Goal: Check status: Check status

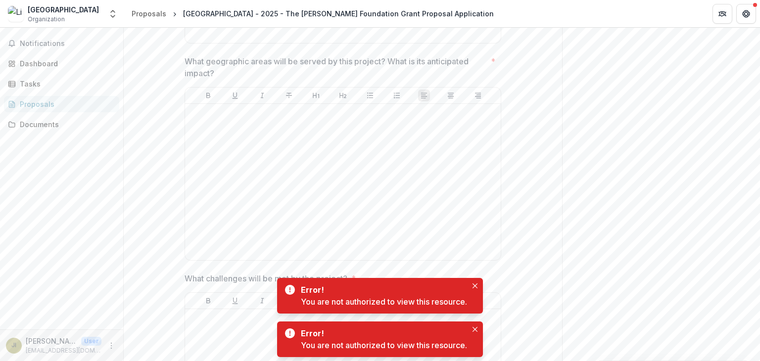
scroll to position [1420, 0]
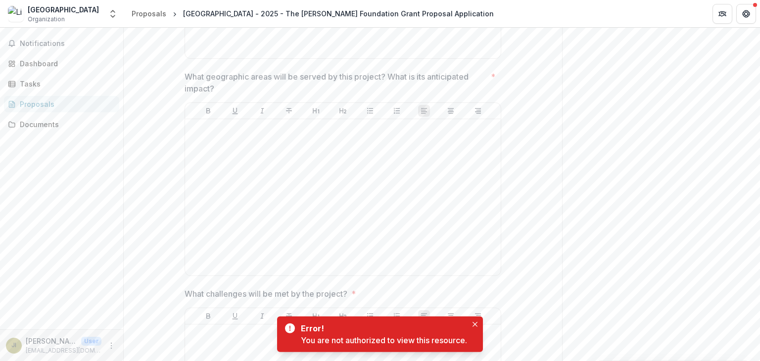
click at [471, 288] on span "What challenges will be met by the project? *" at bounding box center [340, 294] width 311 height 12
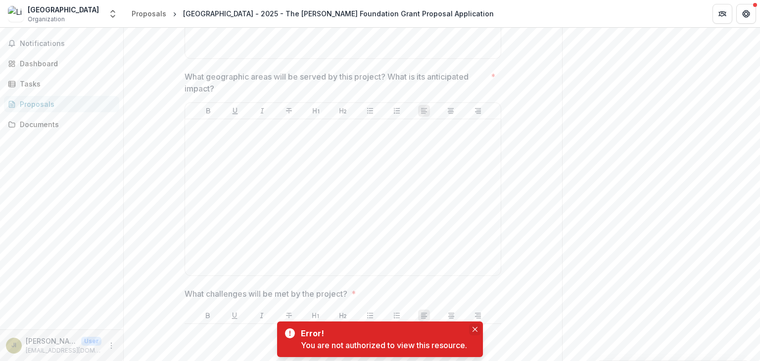
click at [476, 329] on icon "Close" at bounding box center [475, 329] width 5 height 5
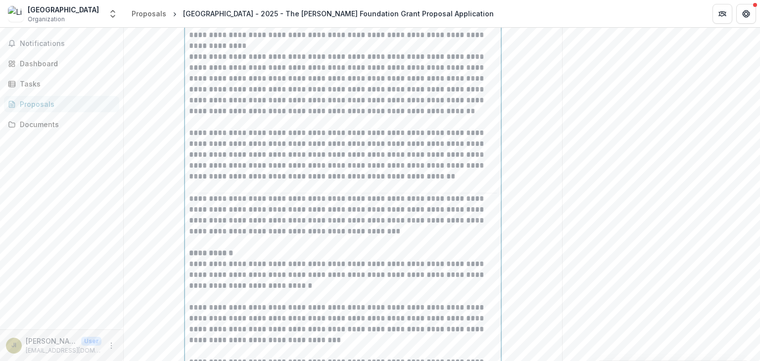
scroll to position [884, 0]
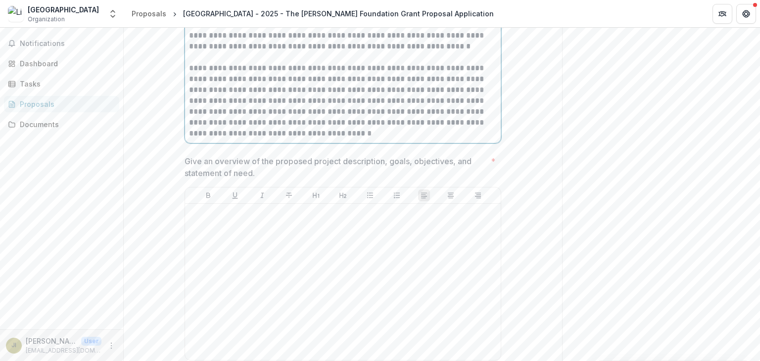
scroll to position [1181, 0]
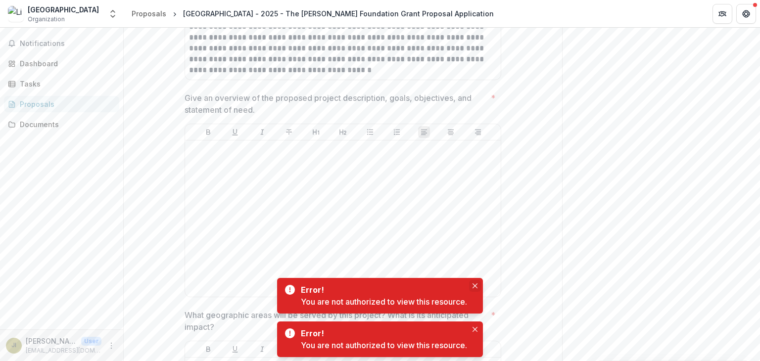
click at [477, 284] on icon "Close" at bounding box center [475, 286] width 5 height 5
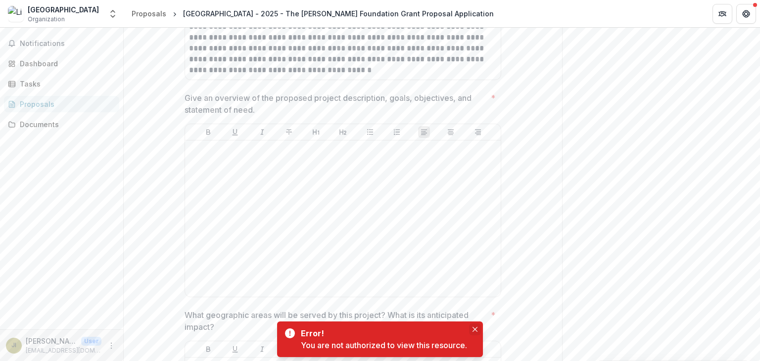
click at [475, 327] on icon "Close" at bounding box center [475, 329] width 5 height 5
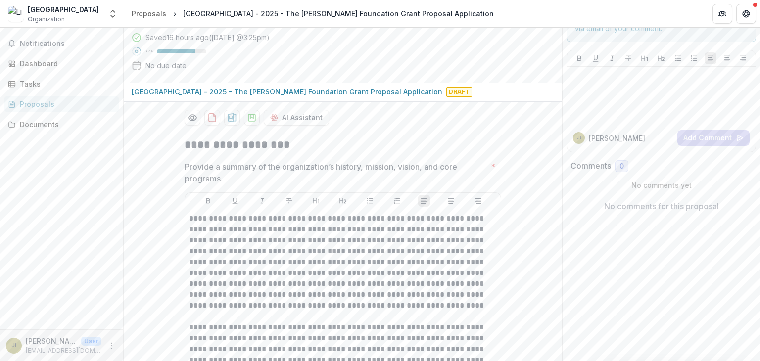
scroll to position [0, 0]
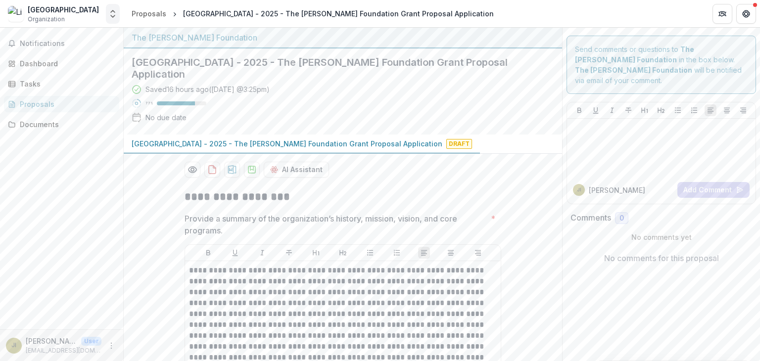
click at [114, 11] on polyline "Open entity switcher" at bounding box center [113, 11] width 4 height 2
click at [56, 50] on div "[GEOGRAPHIC_DATA]" at bounding box center [59, 54] width 70 height 10
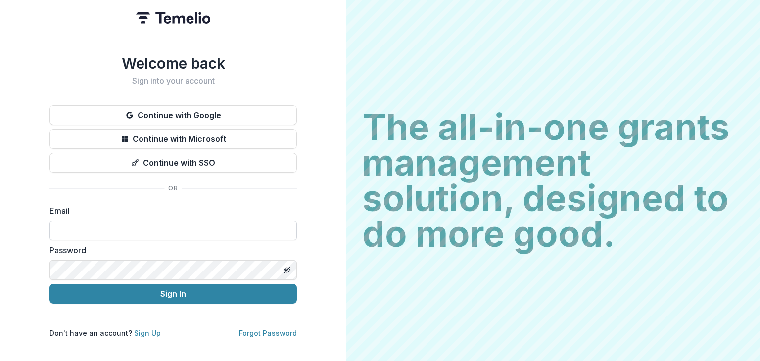
click at [140, 225] on input at bounding box center [172, 231] width 247 height 20
type input "**********"
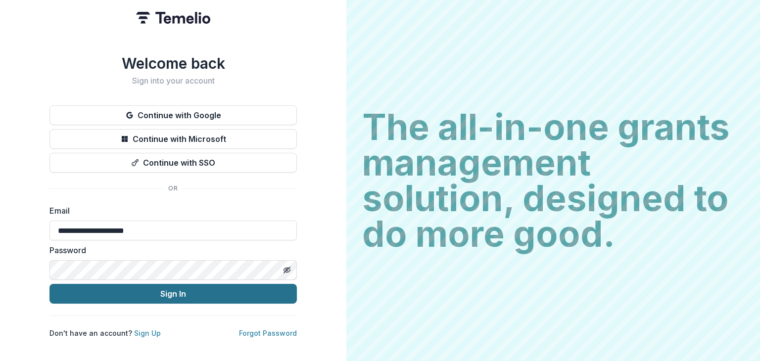
click at [162, 286] on button "Sign In" at bounding box center [172, 294] width 247 height 20
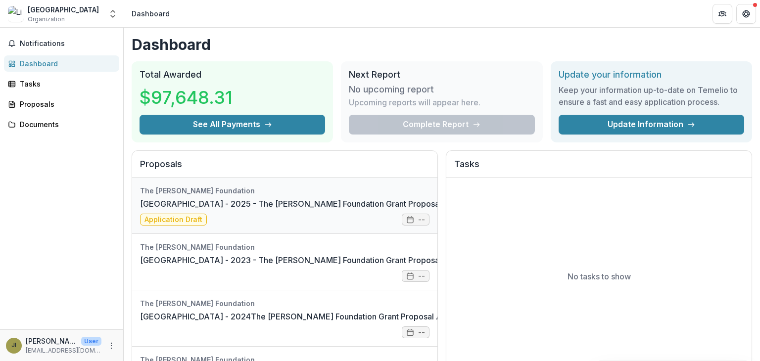
click at [313, 210] on link "[GEOGRAPHIC_DATA] - 2025 - The [PERSON_NAME] Foundation Grant Proposal Applicat…" at bounding box center [313, 204] width 346 height 12
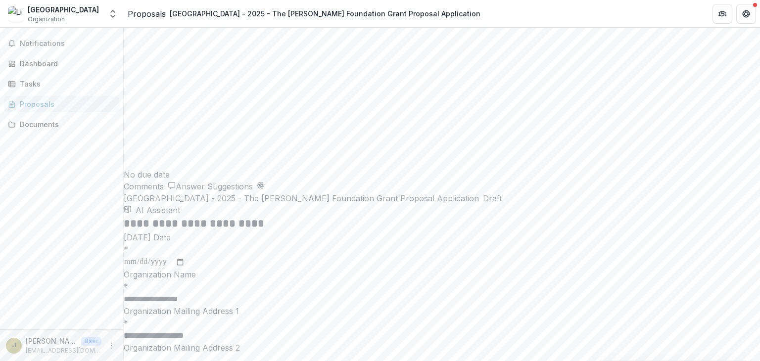
scroll to position [1829, 0]
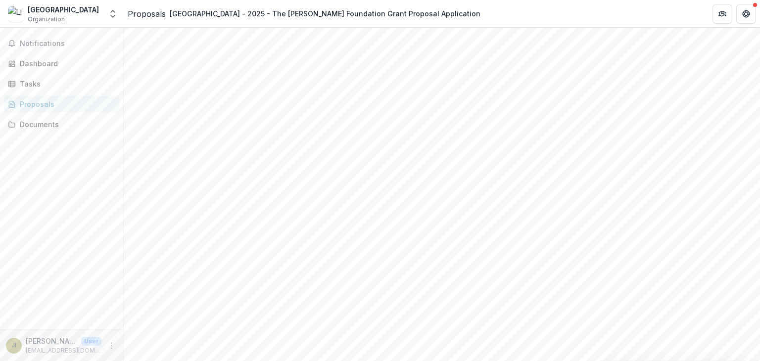
scroll to position [1185, 0]
